Goal: Communication & Community: Ask a question

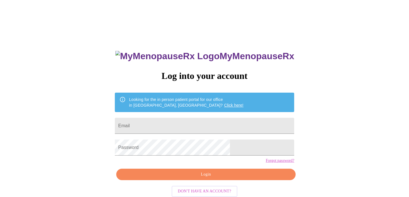
type input "[EMAIL_ADDRESS][DOMAIN_NAME]"
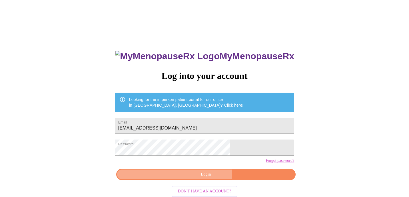
click at [190, 178] on span "Login" at bounding box center [206, 174] width 166 height 7
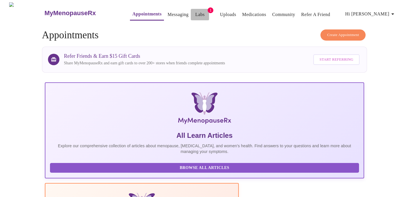
click at [195, 15] on link "Labs" at bounding box center [199, 15] width 9 height 8
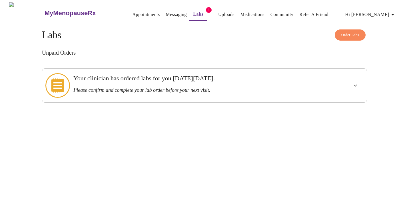
click at [133, 12] on link "Appointments" at bounding box center [145, 15] width 27 height 8
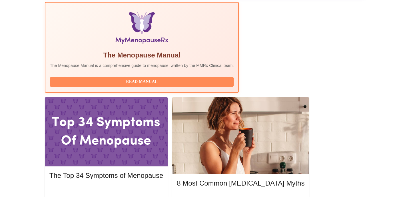
scroll to position [200, 0]
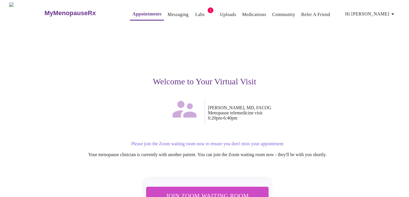
scroll to position [42, 0]
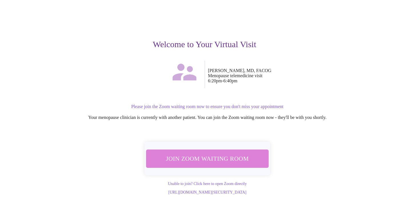
click at [236, 153] on span "Join Zoom Waiting Room" at bounding box center [207, 158] width 107 height 11
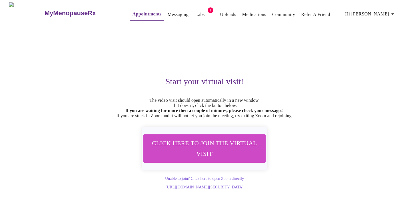
scroll to position [7, 0]
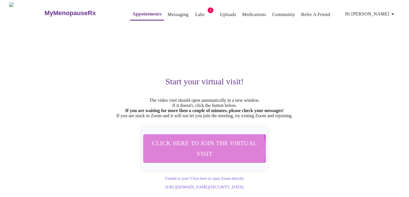
click at [203, 146] on span "Click here to join the virtual visit" at bounding box center [204, 148] width 107 height 21
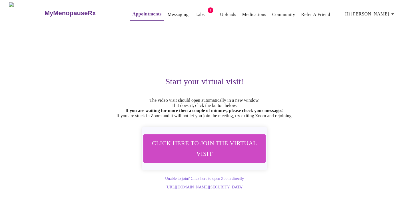
scroll to position [0, 0]
click at [168, 11] on link "Messaging" at bounding box center [178, 15] width 21 height 8
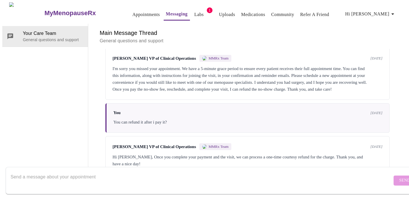
scroll to position [1511, 0]
click at [180, 173] on textarea "Send a message about your appointment" at bounding box center [201, 180] width 381 height 18
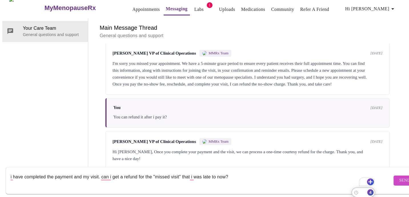
type textarea "i have completed the payment and my visit. can i get a refund for the "missed v…"
click at [399, 178] on span "Send" at bounding box center [404, 180] width 11 height 7
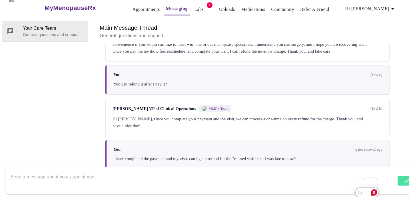
scroll to position [1545, 0]
